Goal: Task Accomplishment & Management: Manage account settings

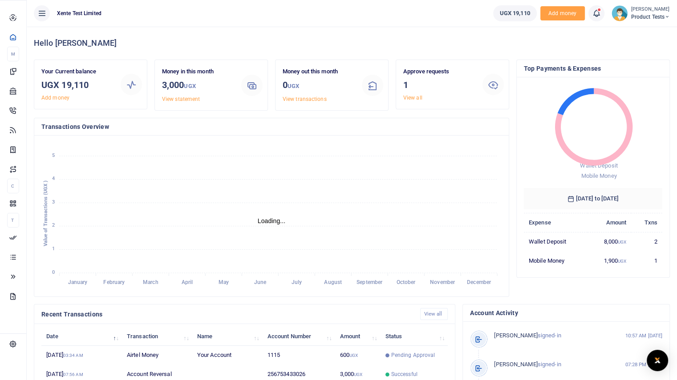
scroll to position [118, 132]
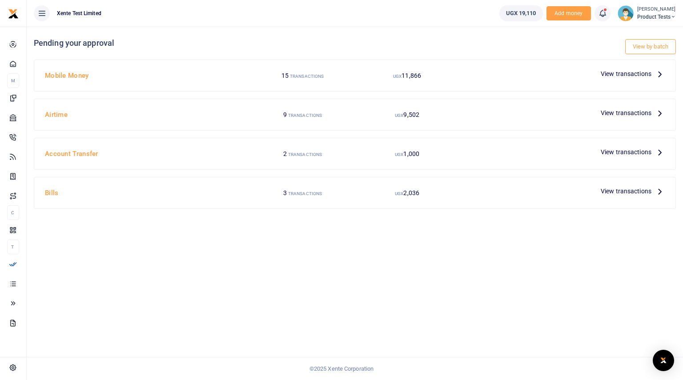
click at [638, 9] on small "[PERSON_NAME]" at bounding box center [656, 10] width 39 height 8
click at [640, 75] on link "Logout" at bounding box center [642, 81] width 70 height 12
